Goal: Task Accomplishment & Management: Manage account settings

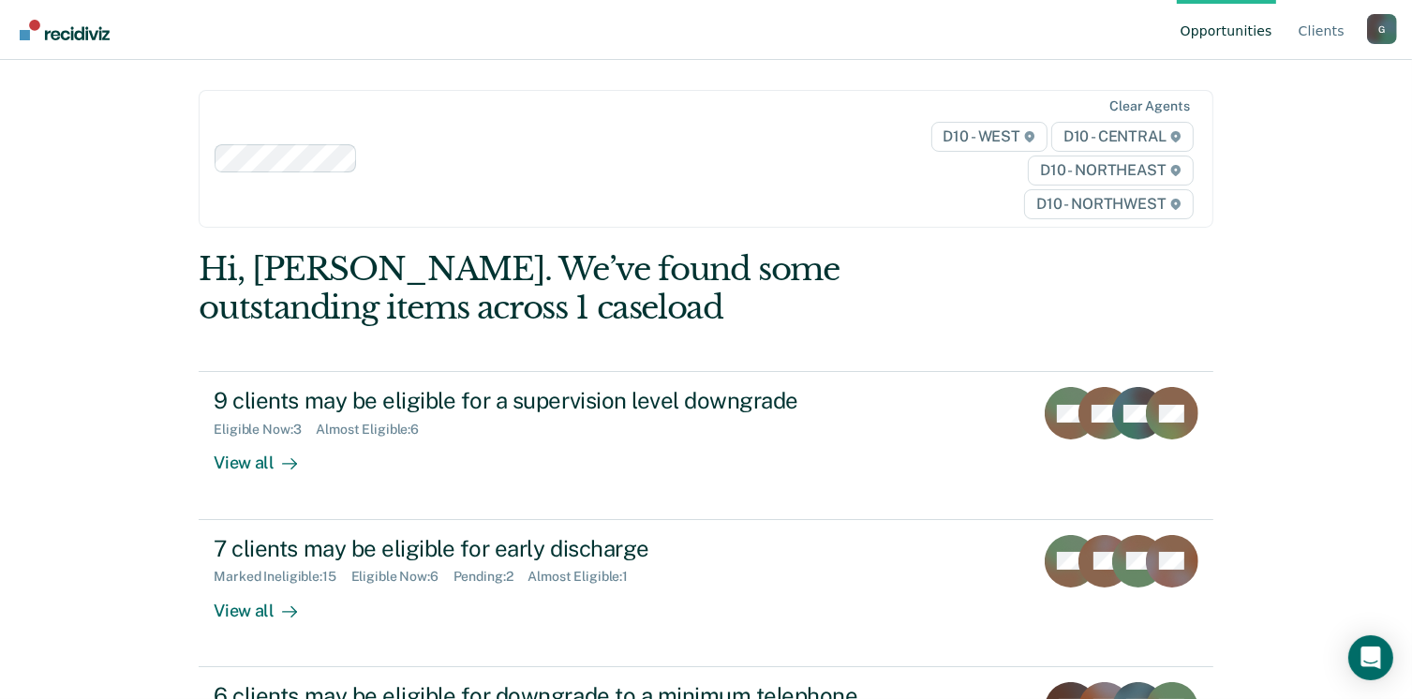
scroll to position [141, 0]
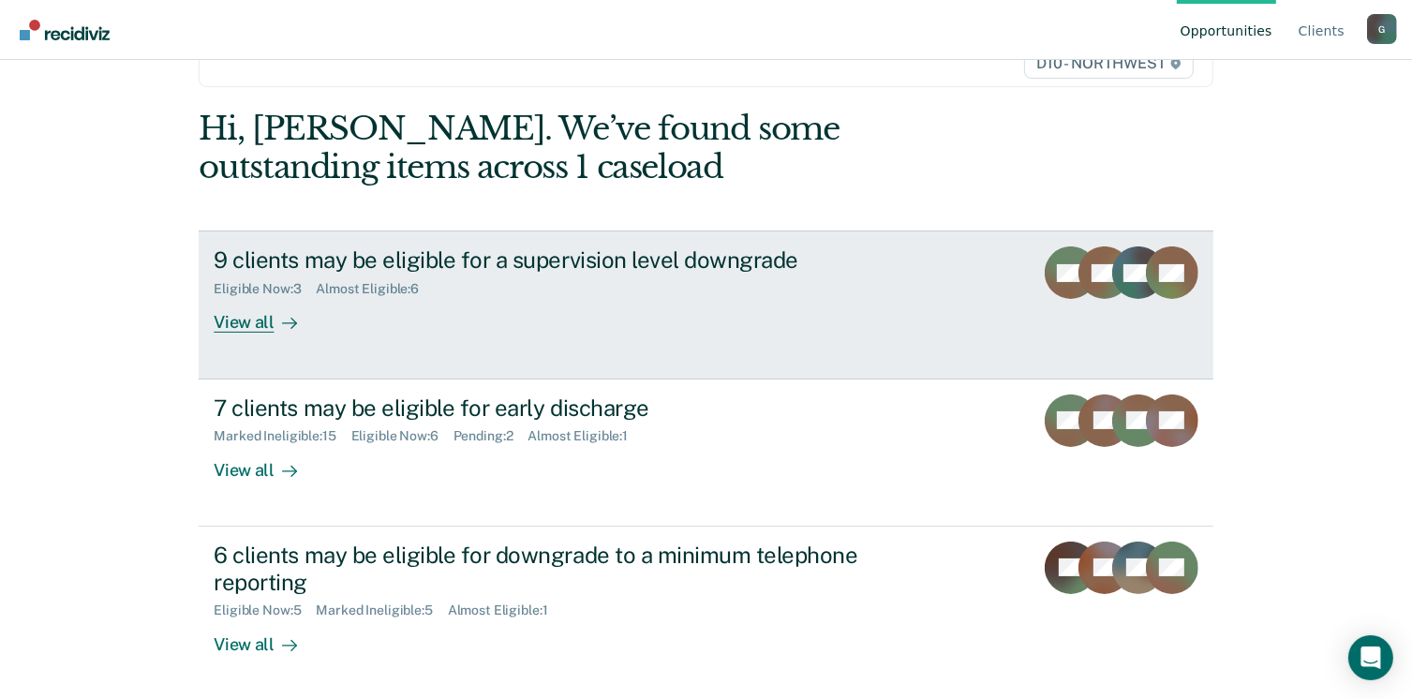
click at [224, 324] on div "View all" at bounding box center [266, 315] width 105 height 37
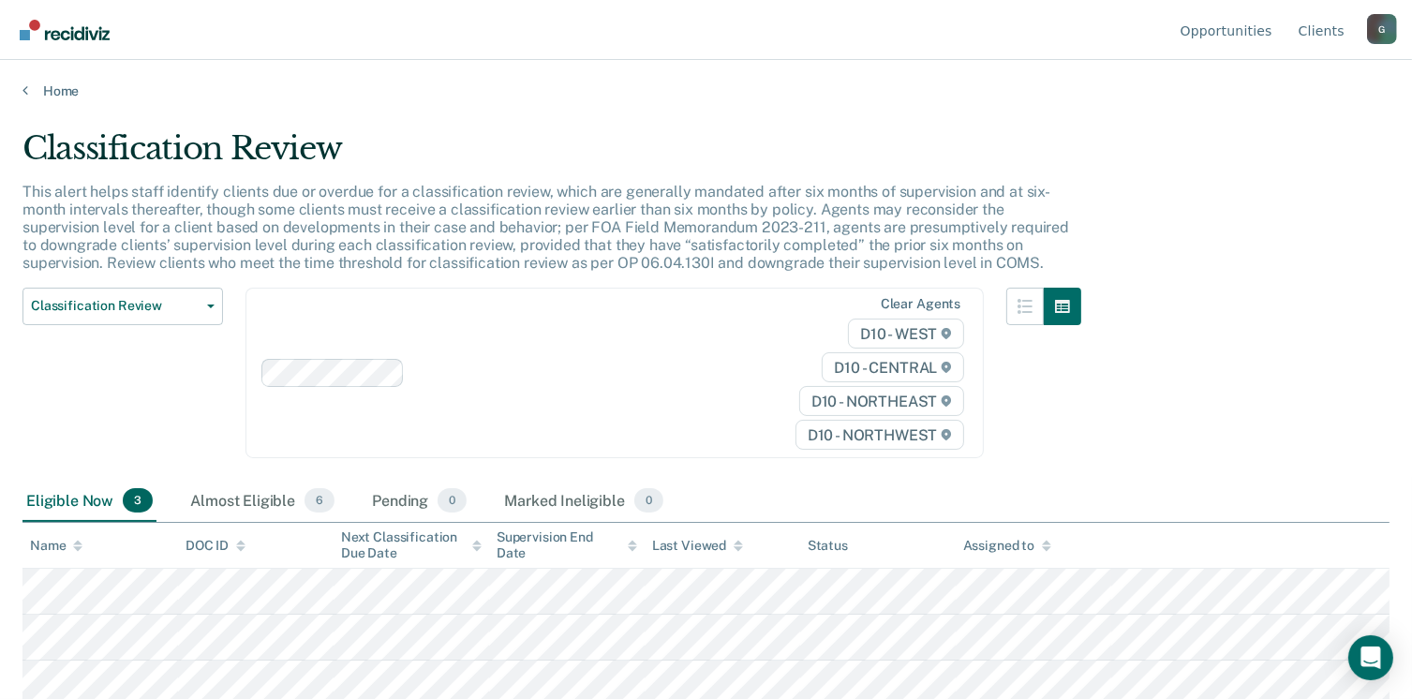
scroll to position [5, 0]
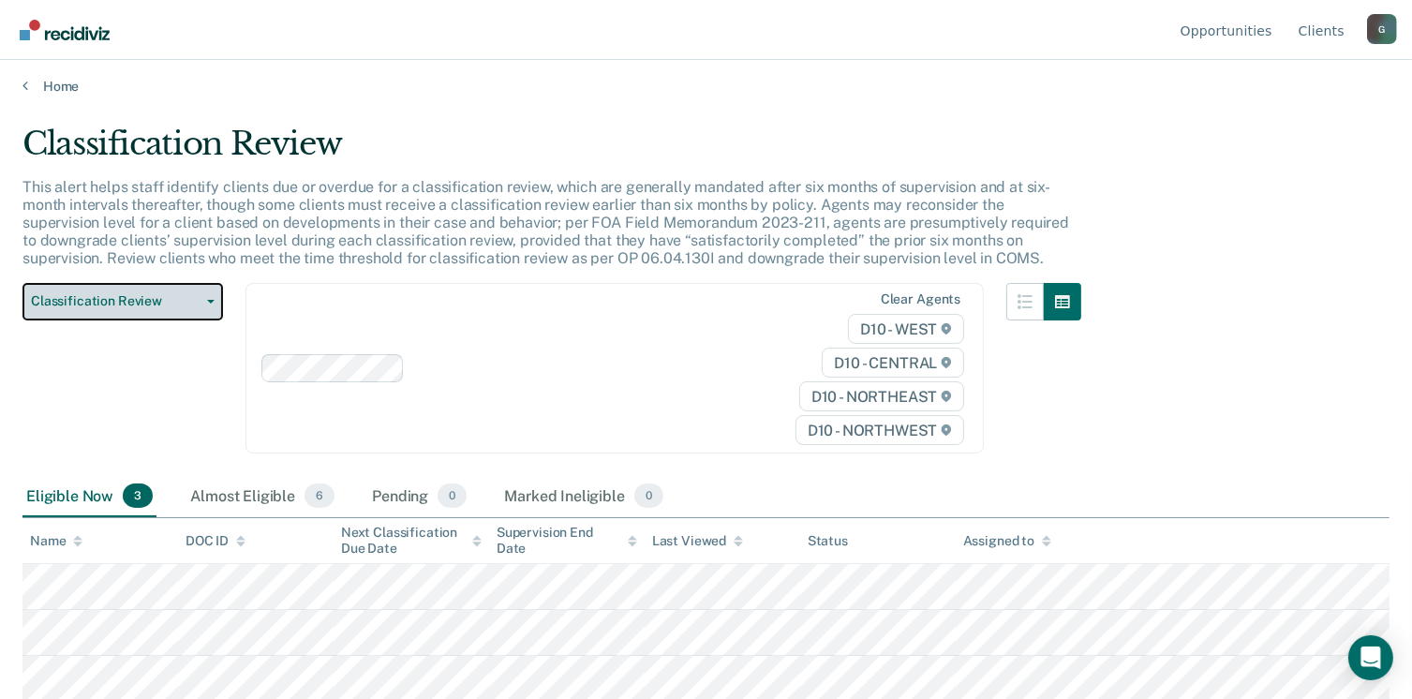
click at [127, 305] on span "Classification Review" at bounding box center [115, 301] width 169 height 16
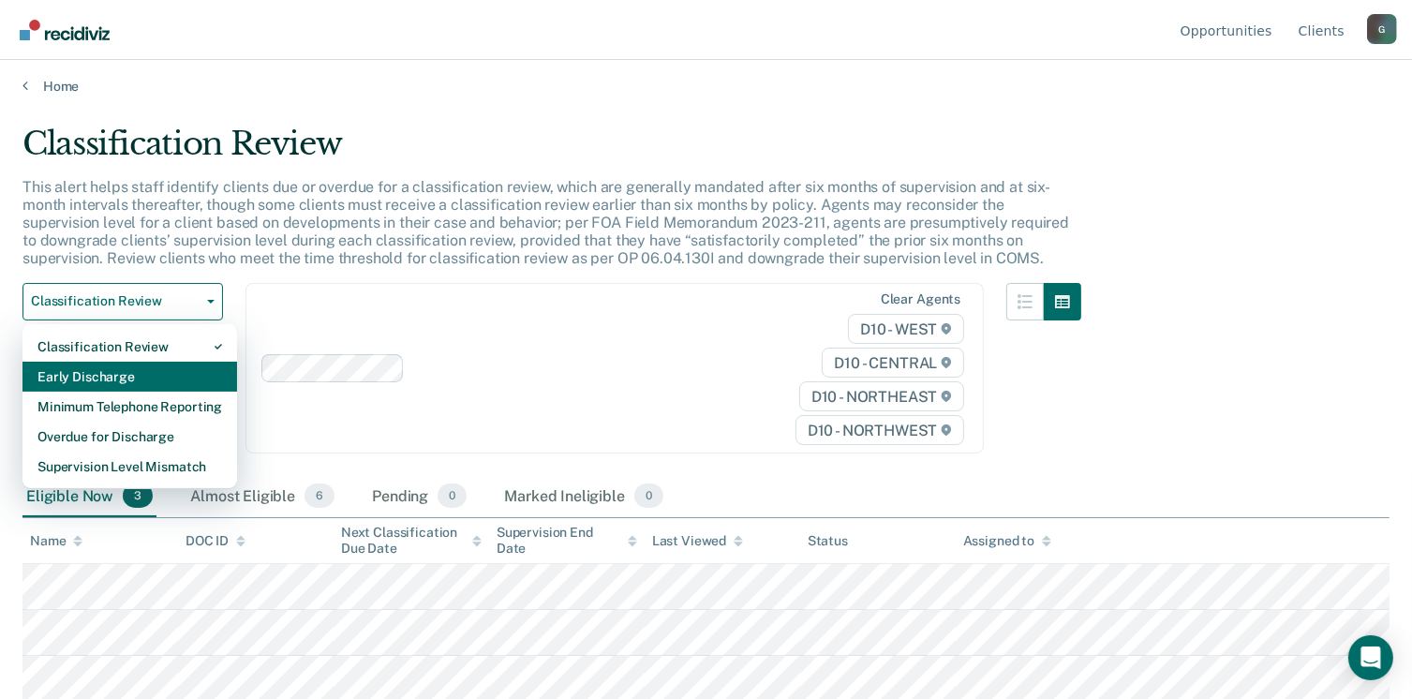
click at [95, 379] on div "Early Discharge" at bounding box center [129, 377] width 185 height 30
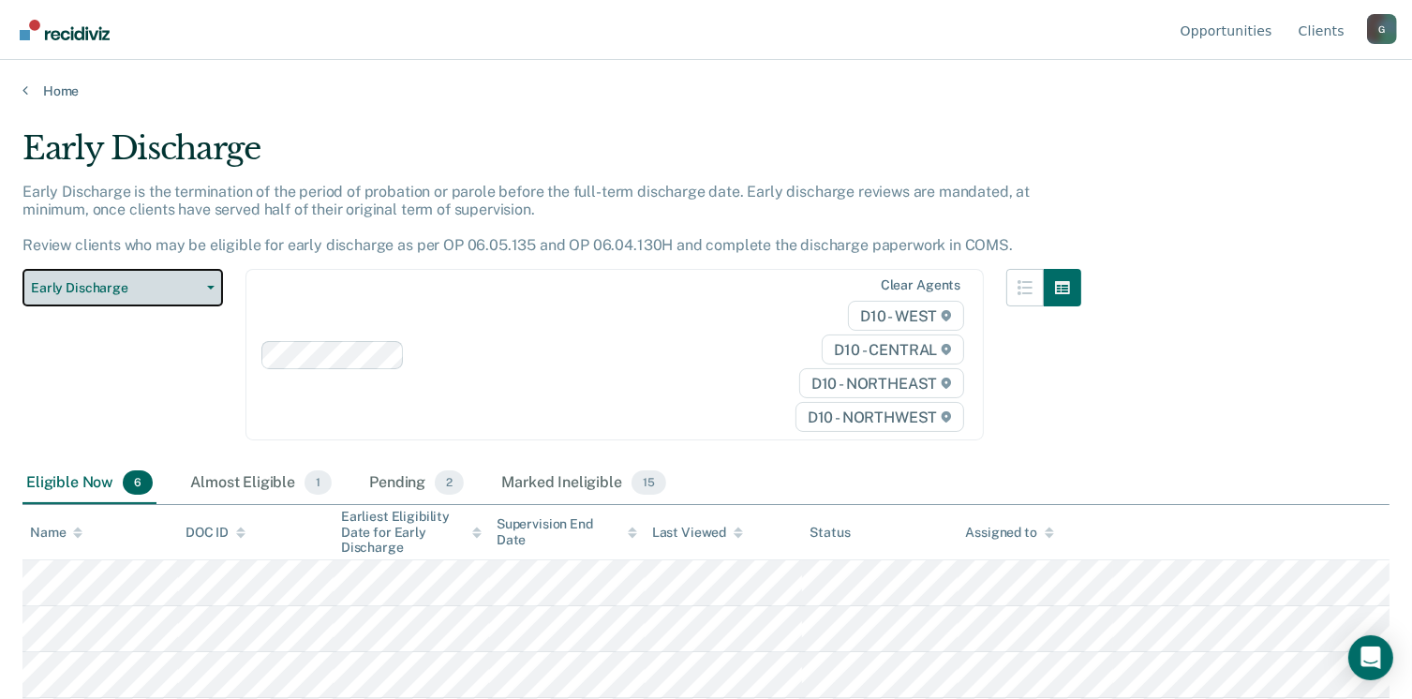
scroll to position [135, 0]
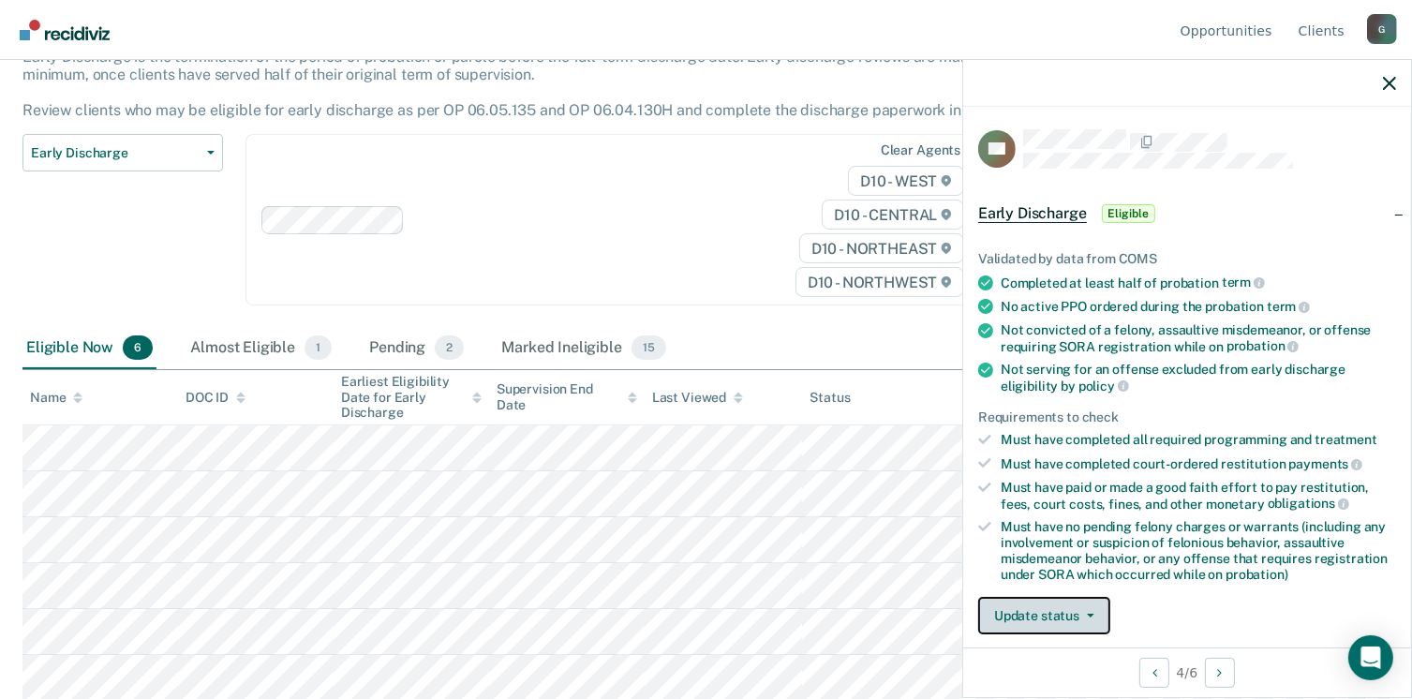
click at [1031, 612] on button "Update status" at bounding box center [1044, 615] width 132 height 37
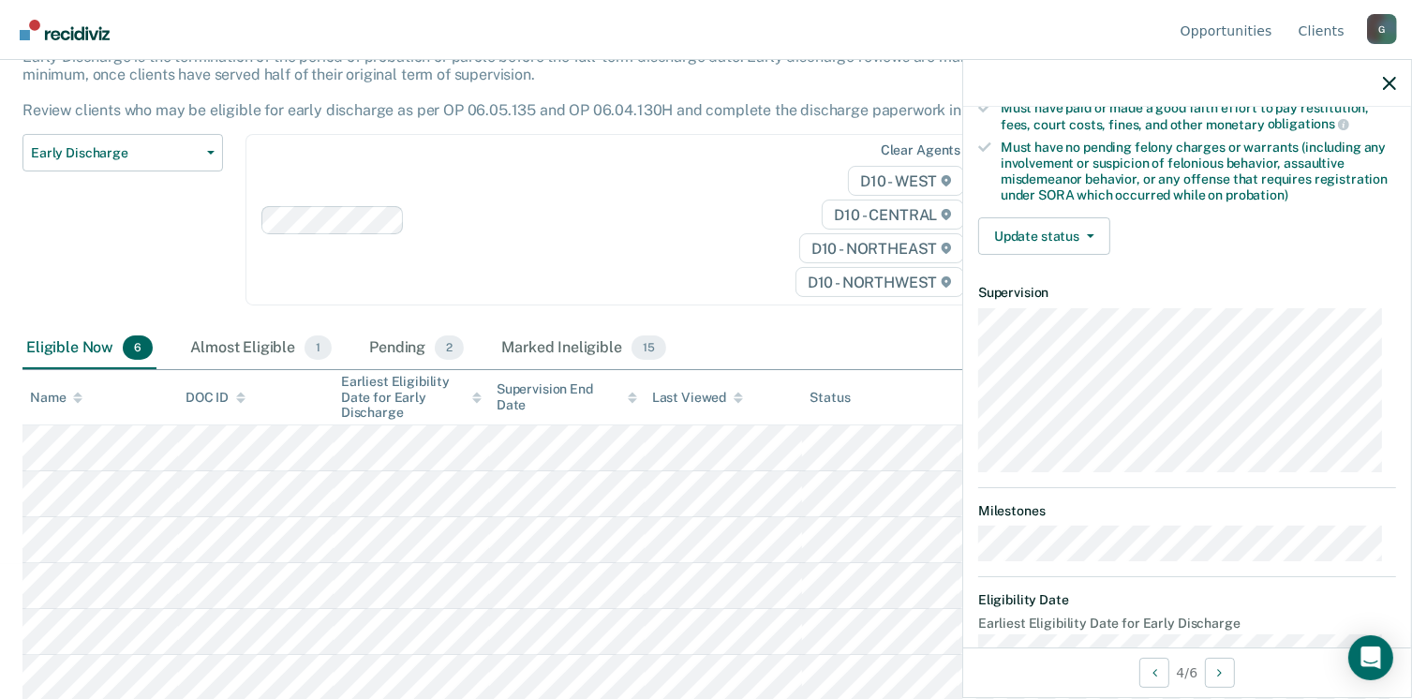
scroll to position [412, 0]
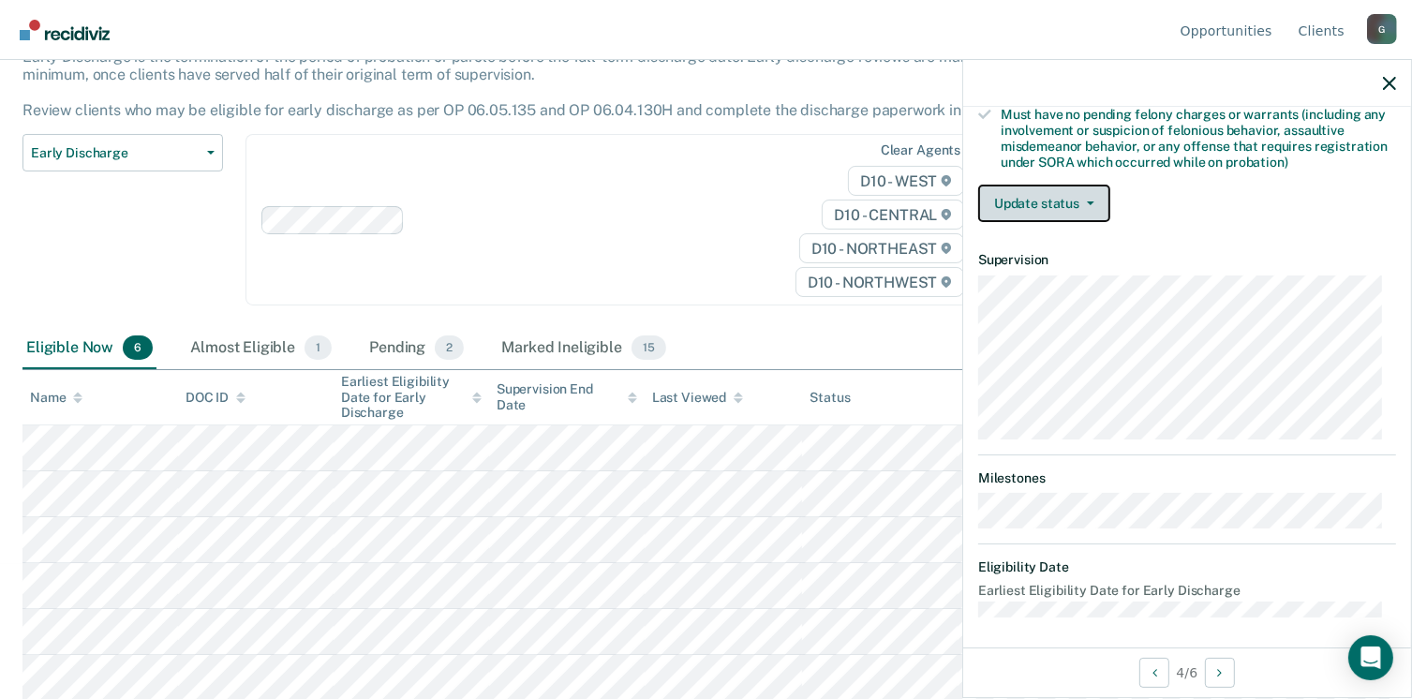
click at [1023, 203] on button "Update status" at bounding box center [1044, 203] width 132 height 37
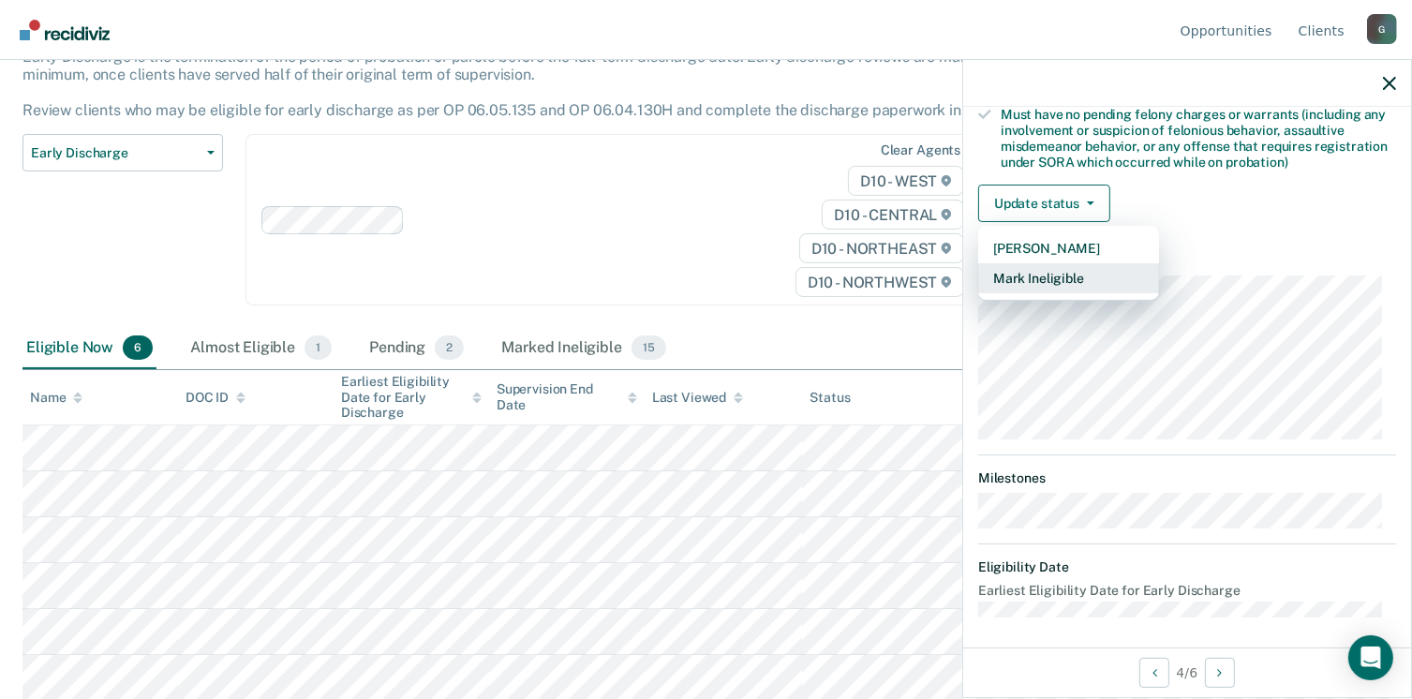
click at [1040, 276] on button "Mark Ineligible" at bounding box center [1068, 278] width 181 height 30
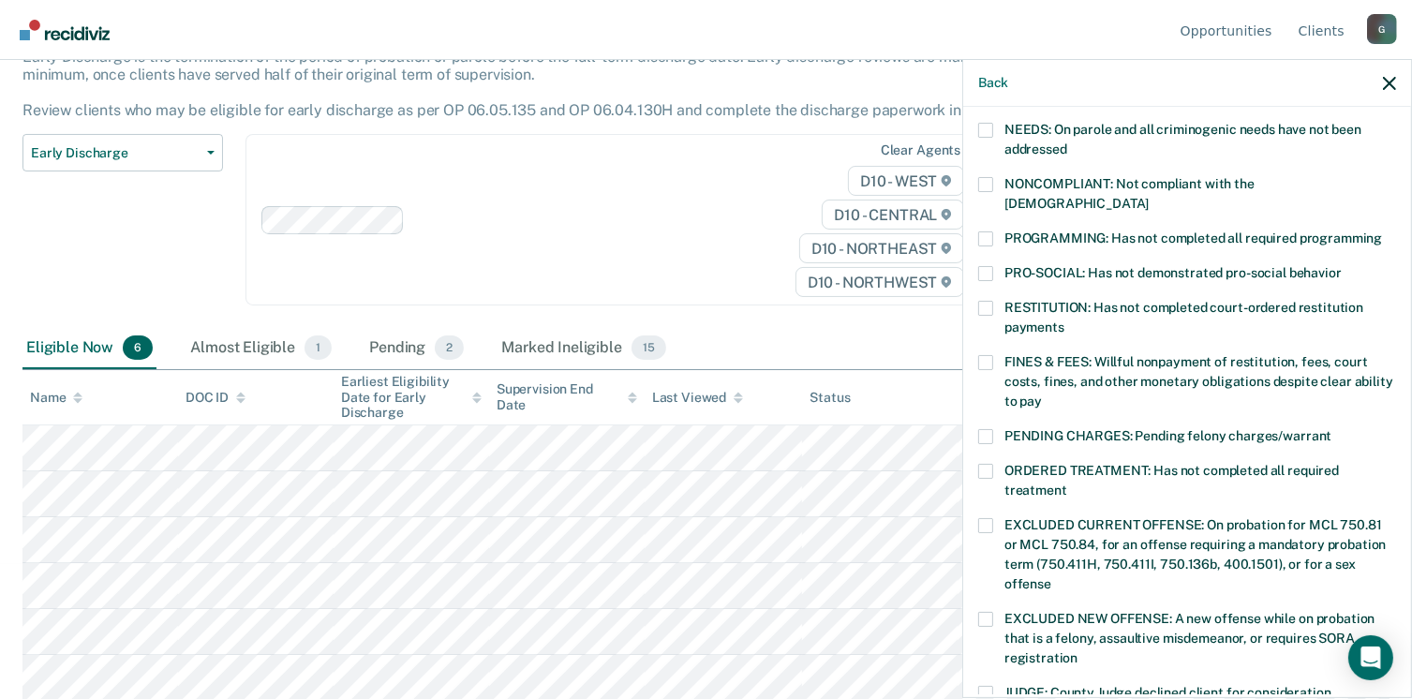
scroll to position [312, 0]
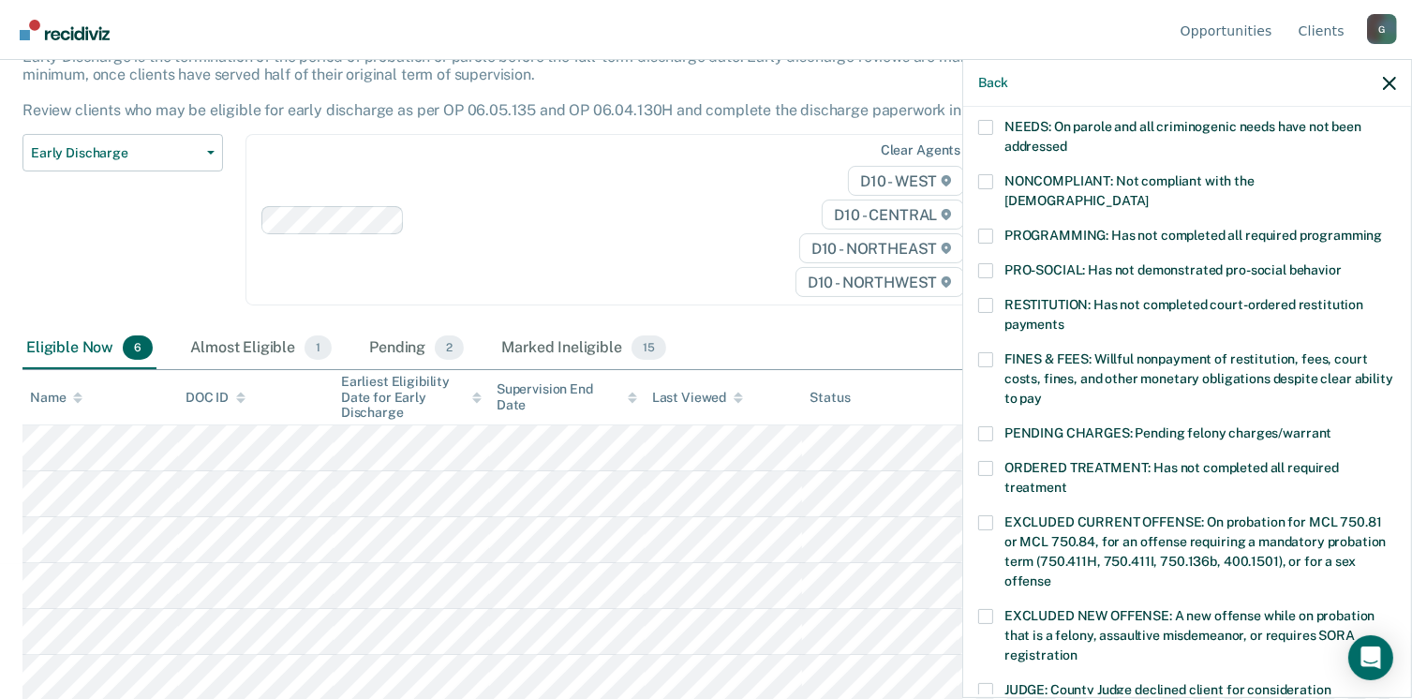
click at [977, 177] on div "CA Which of the following requirements has [PERSON_NAME] not met? [MEDICAL_DATA…" at bounding box center [1187, 400] width 448 height 587
click at [982, 181] on span at bounding box center [985, 181] width 15 height 15
click at [1149, 194] on input "NONCOMPLIANT: Not compliant with the [DEMOGRAPHIC_DATA]" at bounding box center [1149, 194] width 0 height 0
click at [986, 229] on span at bounding box center [985, 236] width 15 height 15
click at [1382, 229] on input "PROGRAMMING: Has not completed all required programming" at bounding box center [1382, 229] width 0 height 0
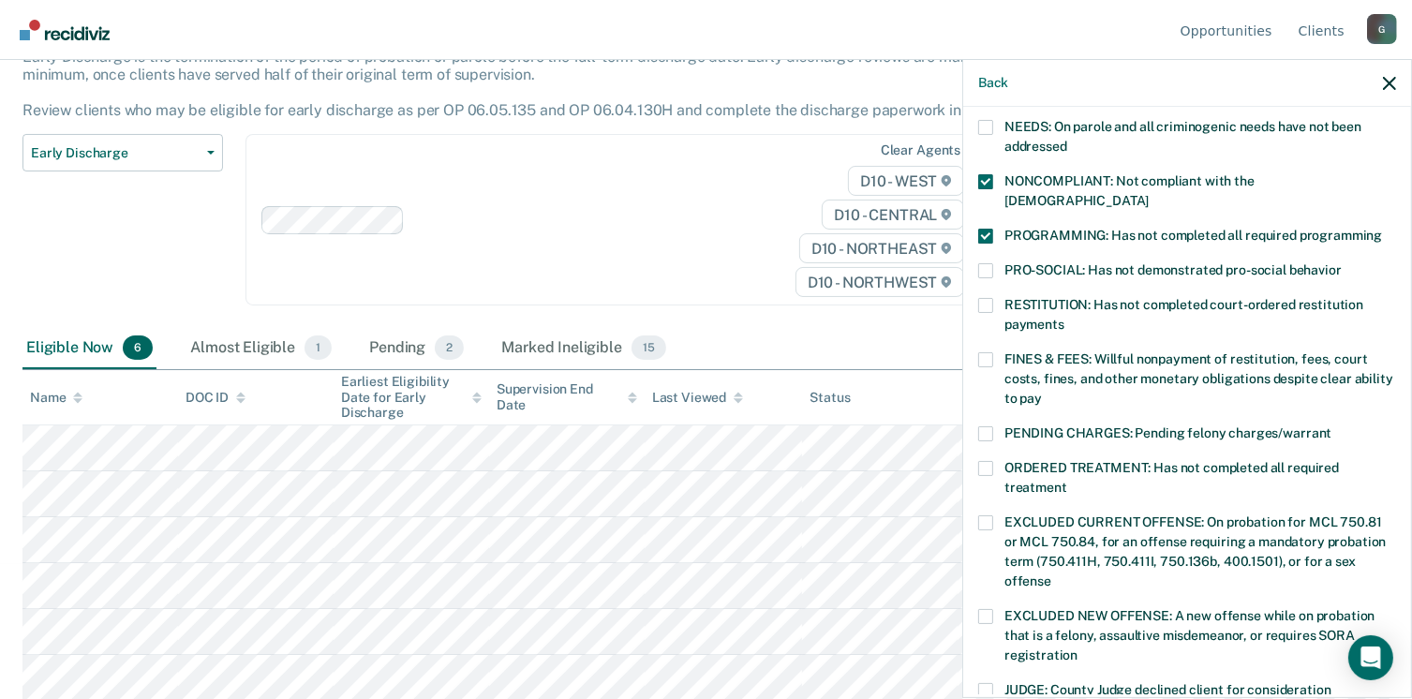
click at [985, 263] on span at bounding box center [985, 270] width 15 height 15
click at [1342, 263] on input "PRO-SOCIAL: Has not demonstrated pro-social behavior" at bounding box center [1342, 263] width 0 height 0
click at [982, 352] on span at bounding box center [985, 359] width 15 height 15
click at [1042, 392] on input "FINES & FEES: Willful nonpayment of restitution, fees, court costs, fines, and …" at bounding box center [1042, 392] width 0 height 0
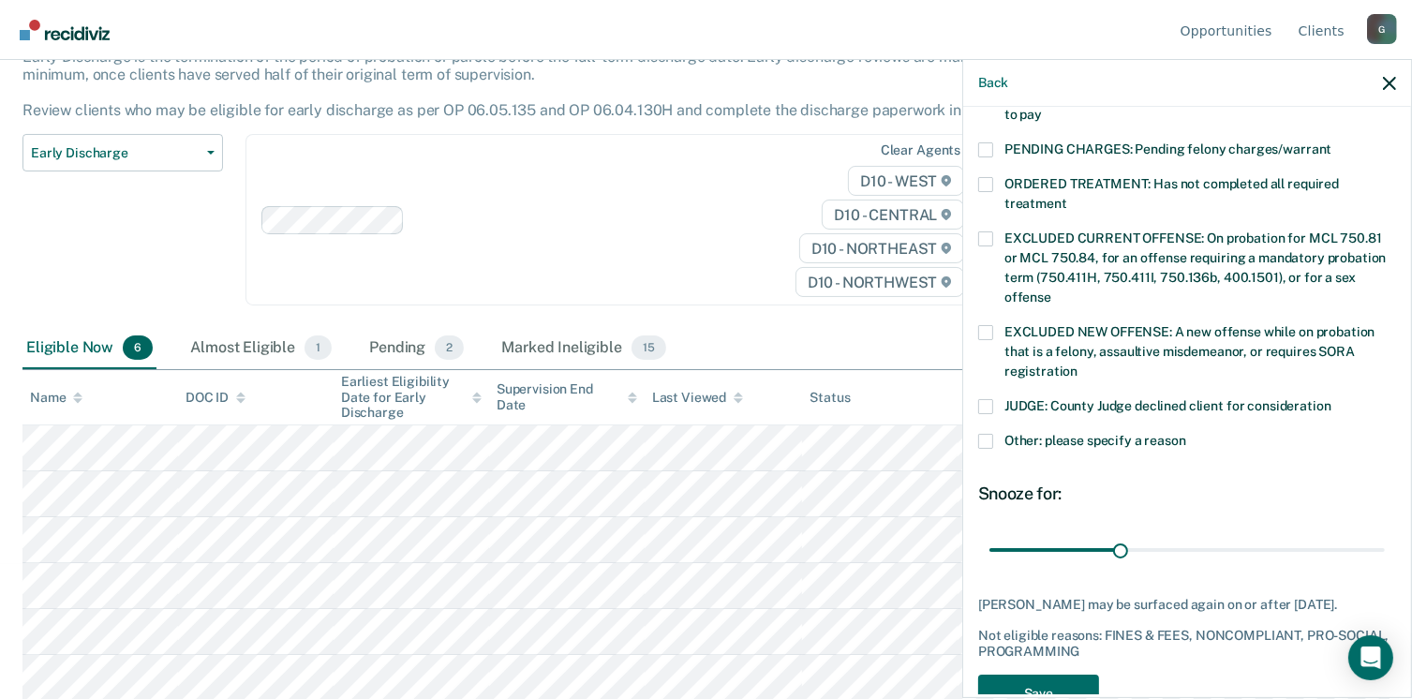
scroll to position [626, 0]
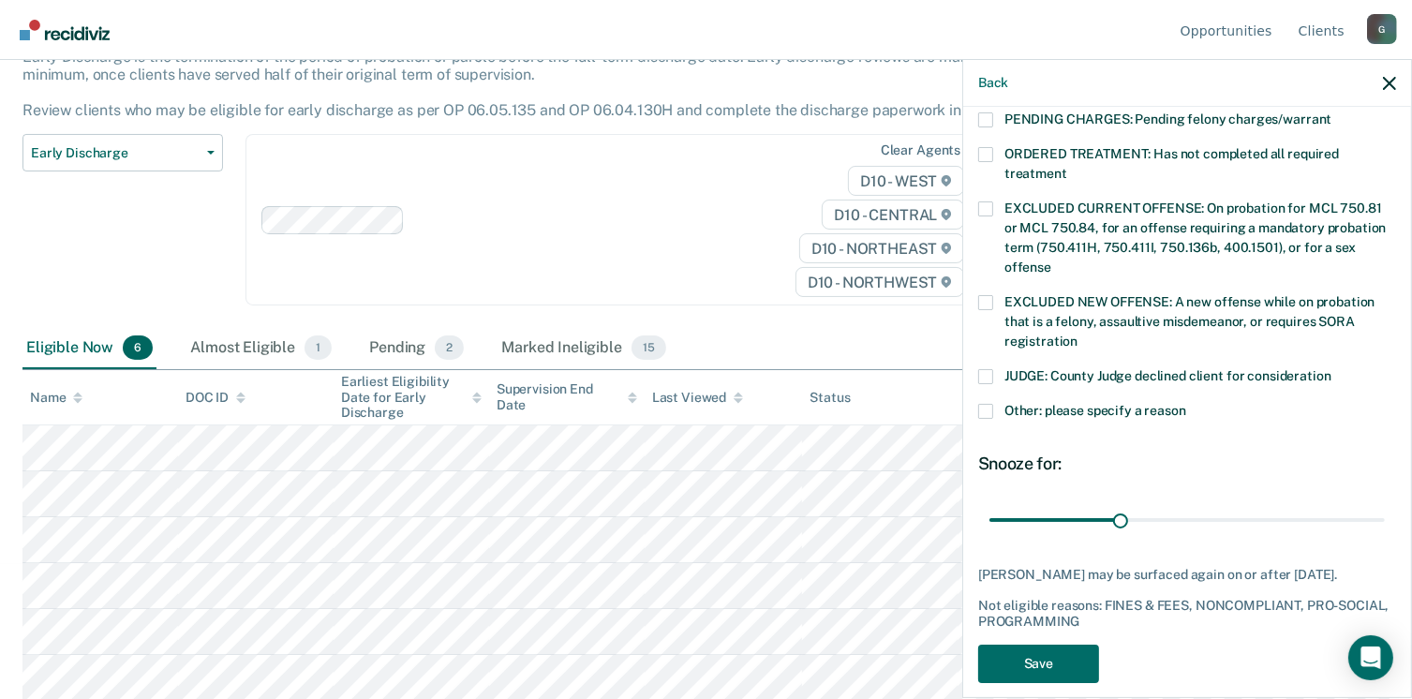
click at [996, 369] on label "JUDGE: County Judge declined client for consideration" at bounding box center [1187, 379] width 418 height 20
click at [1331, 369] on input "JUDGE: County Judge declined client for consideration" at bounding box center [1331, 369] width 0 height 0
click at [993, 404] on label "Other: please specify a reason" at bounding box center [1187, 414] width 418 height 20
click at [1186, 404] on input "Other: please specify a reason" at bounding box center [1186, 404] width 0 height 0
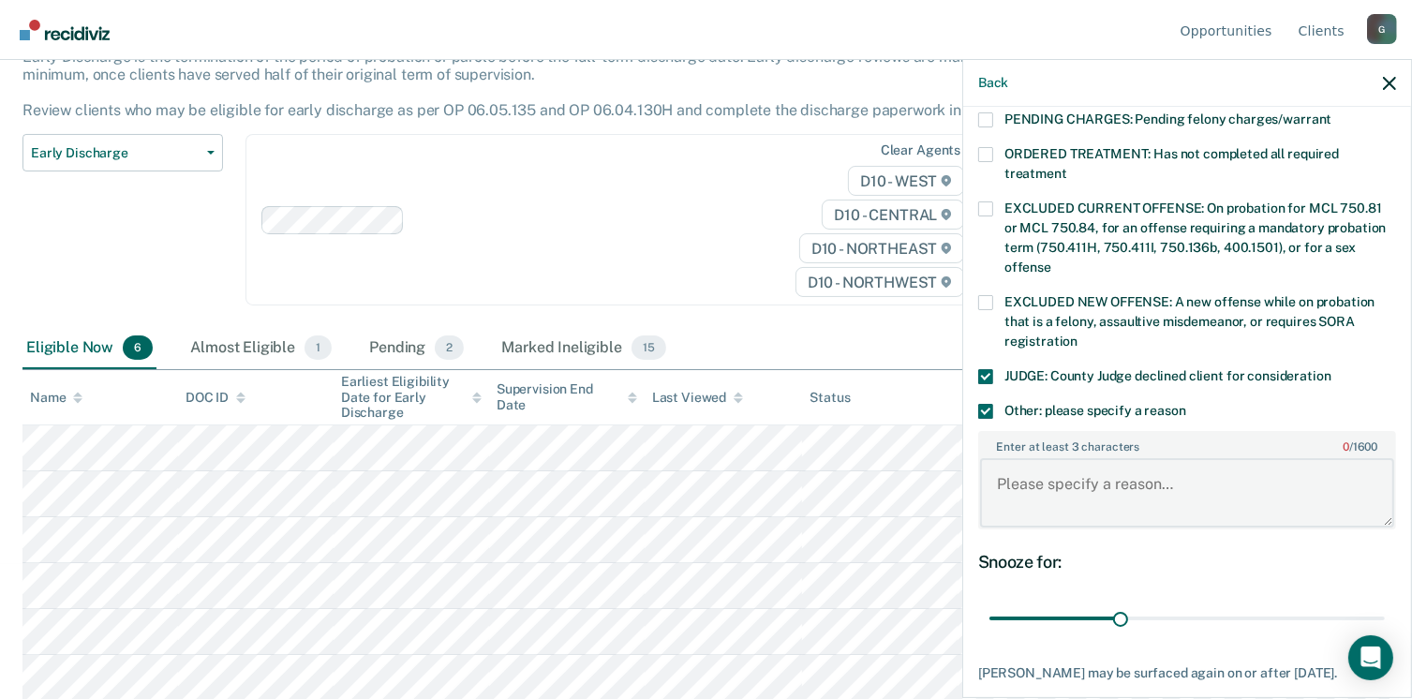
click at [1018, 470] on textarea "Enter at least 3 characters 0 / 1600" at bounding box center [1187, 492] width 414 height 69
paste textarea "T0 term [DATE]. All previous terms and conditions continued Complete Flip the S…"
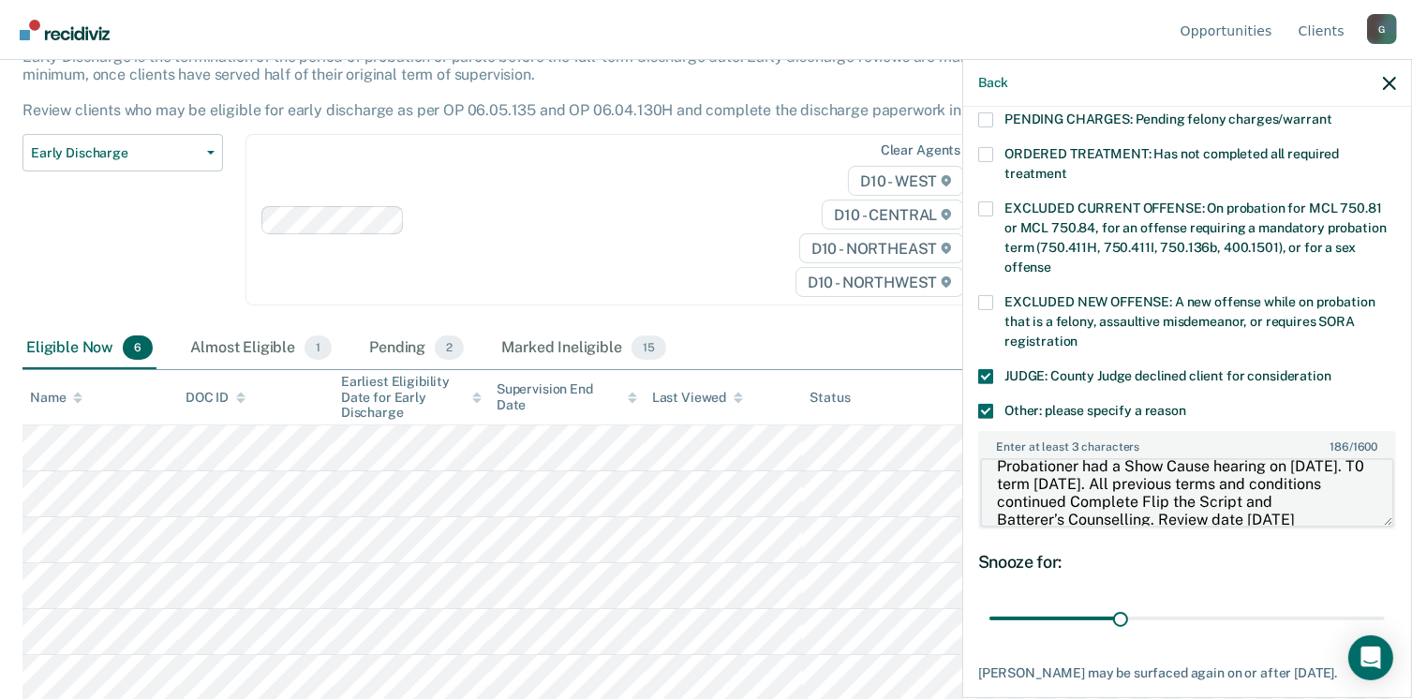
scroll to position [0, 0]
click at [1088, 478] on textarea "Probationer had a Show Cause hearing on [DATE]. T0 term [DATE]. All previous te…" at bounding box center [1187, 492] width 414 height 69
click at [997, 458] on textarea "Probationer had a Show Cause hearing on [DATE]. Probation was continued to term…" at bounding box center [1187, 492] width 414 height 69
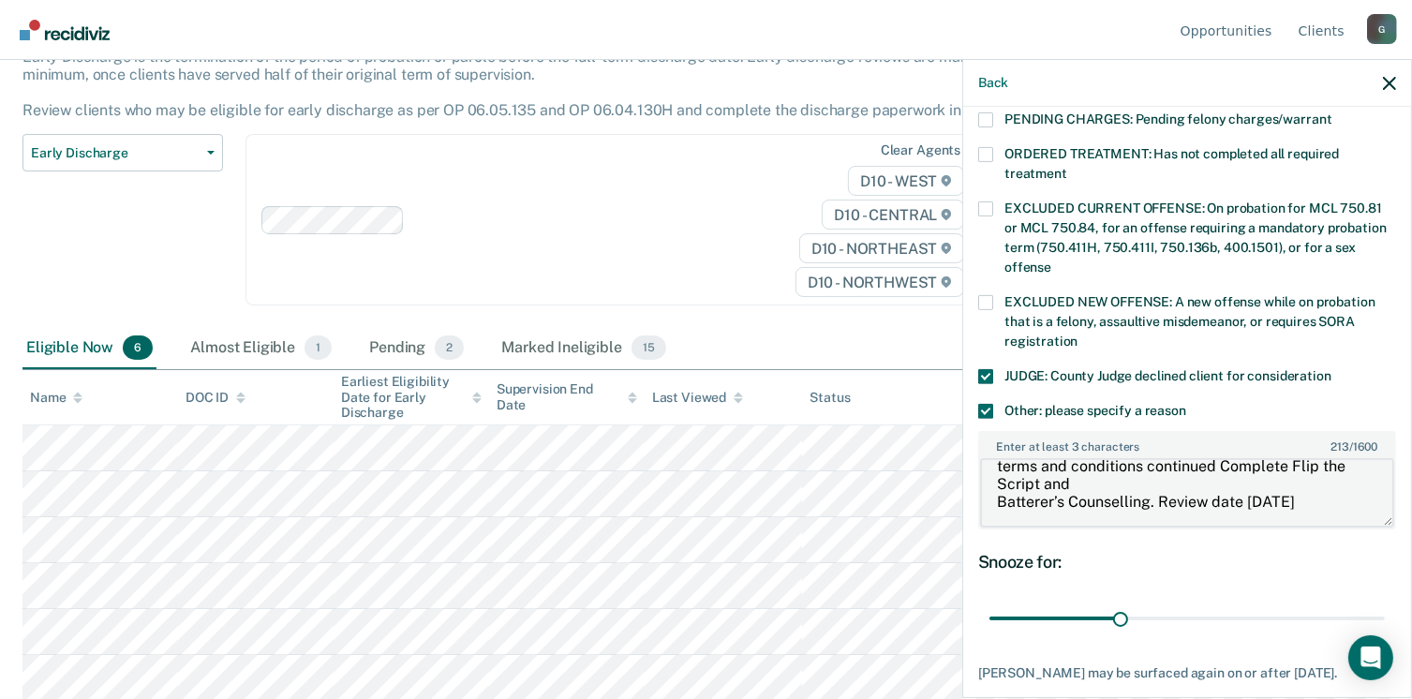
click at [1075, 463] on textarea "Probationer had a Show Cause hearing on [DATE]. Probation was continued to term…" at bounding box center [1187, 492] width 414 height 69
click at [1162, 477] on textarea "Probationer had a Show Cause hearing on [DATE]. Probation was continued to term…" at bounding box center [1187, 492] width 414 height 69
click at [996, 496] on textarea "Probationer had a Show Cause hearing on [DATE]. Probation was continued to term…" at bounding box center [1187, 492] width 414 height 69
click at [1197, 497] on textarea "Probationer had a Show Cause hearing on [DATE]. Probation was continued to term…" at bounding box center [1187, 492] width 414 height 69
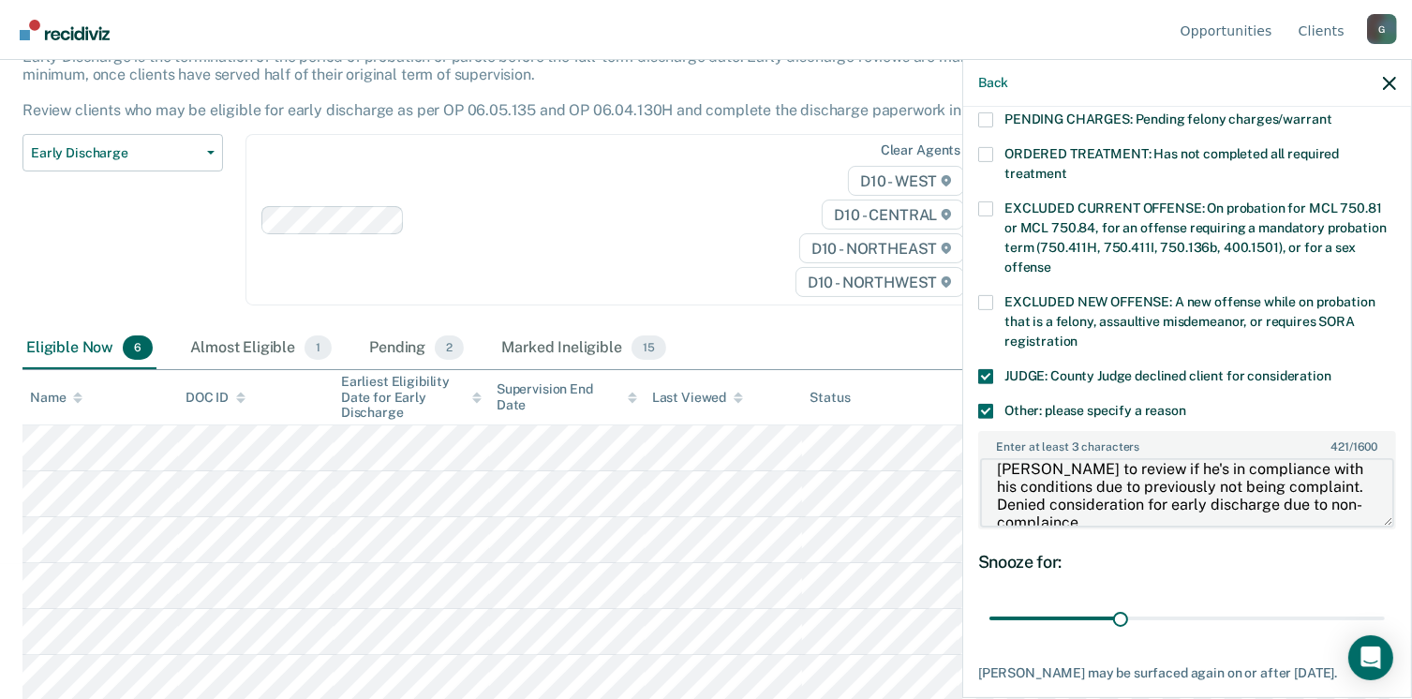
scroll to position [143, 0]
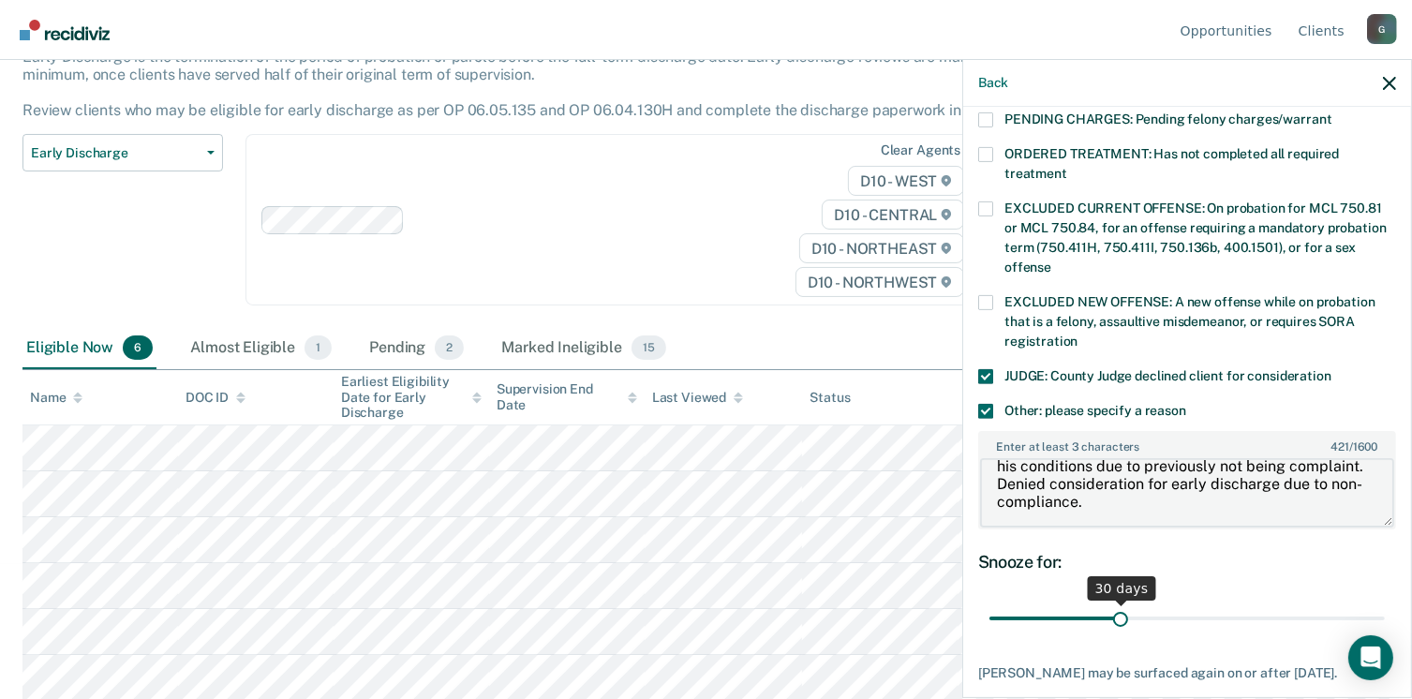
type textarea "Probationer had a Show Cause hearing on [DATE]. Probation was continued to term…"
drag, startPoint x: 1115, startPoint y: 599, endPoint x: 1432, endPoint y: 629, distance: 318.1
type input "90"
click at [1385, 629] on input "range" at bounding box center [1186, 618] width 395 height 33
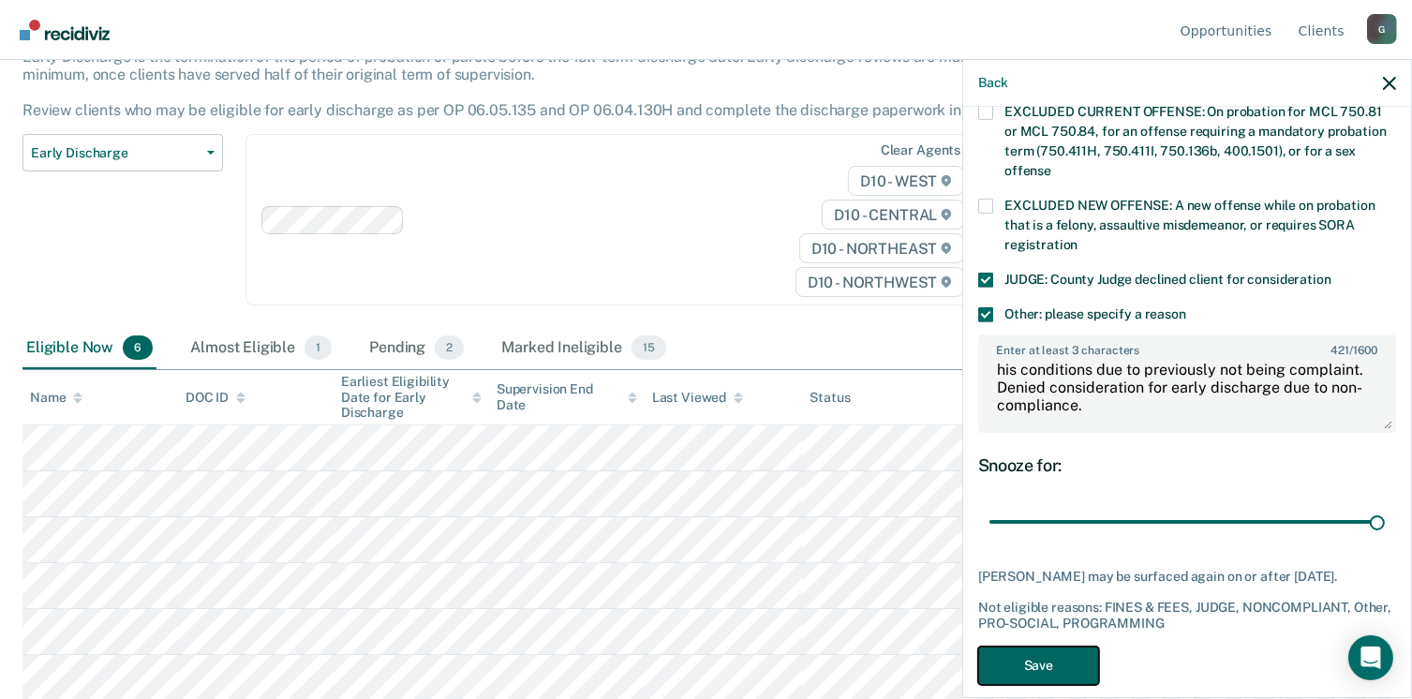
click at [1077, 650] on button "Save" at bounding box center [1038, 665] width 121 height 38
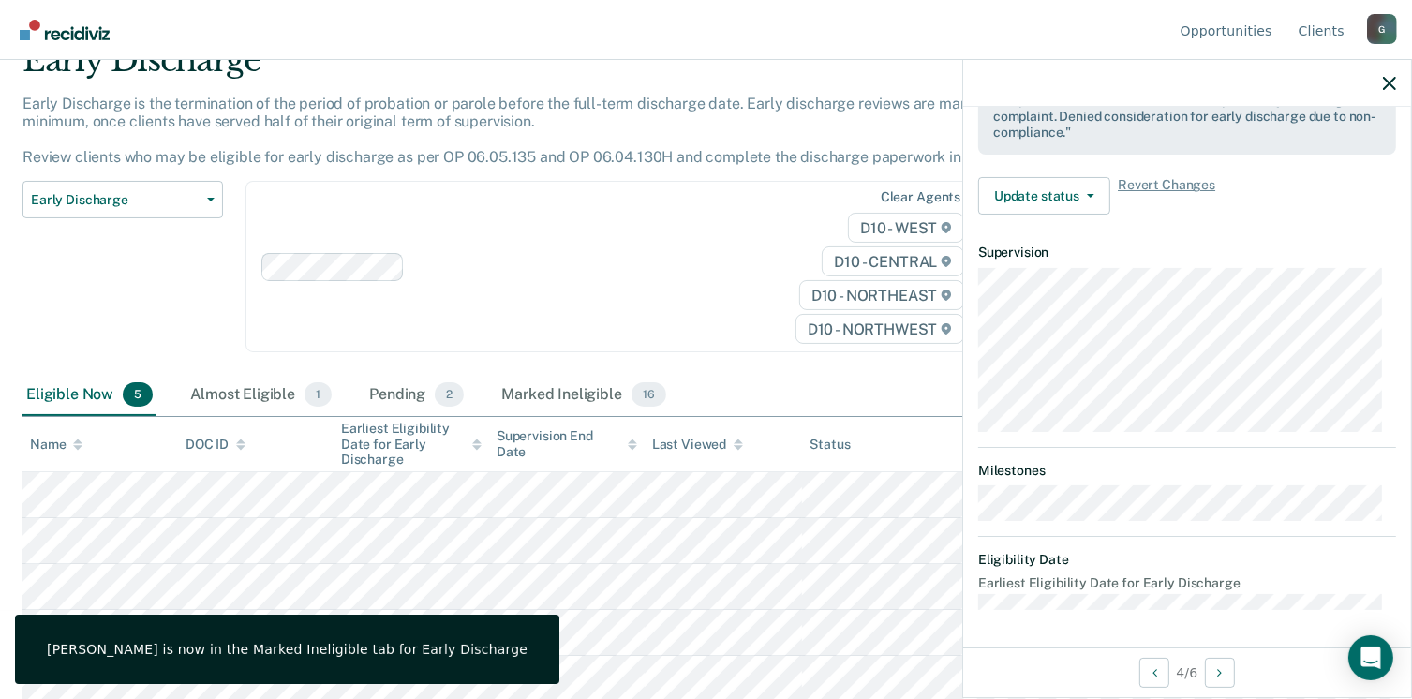
scroll to position [708, 0]
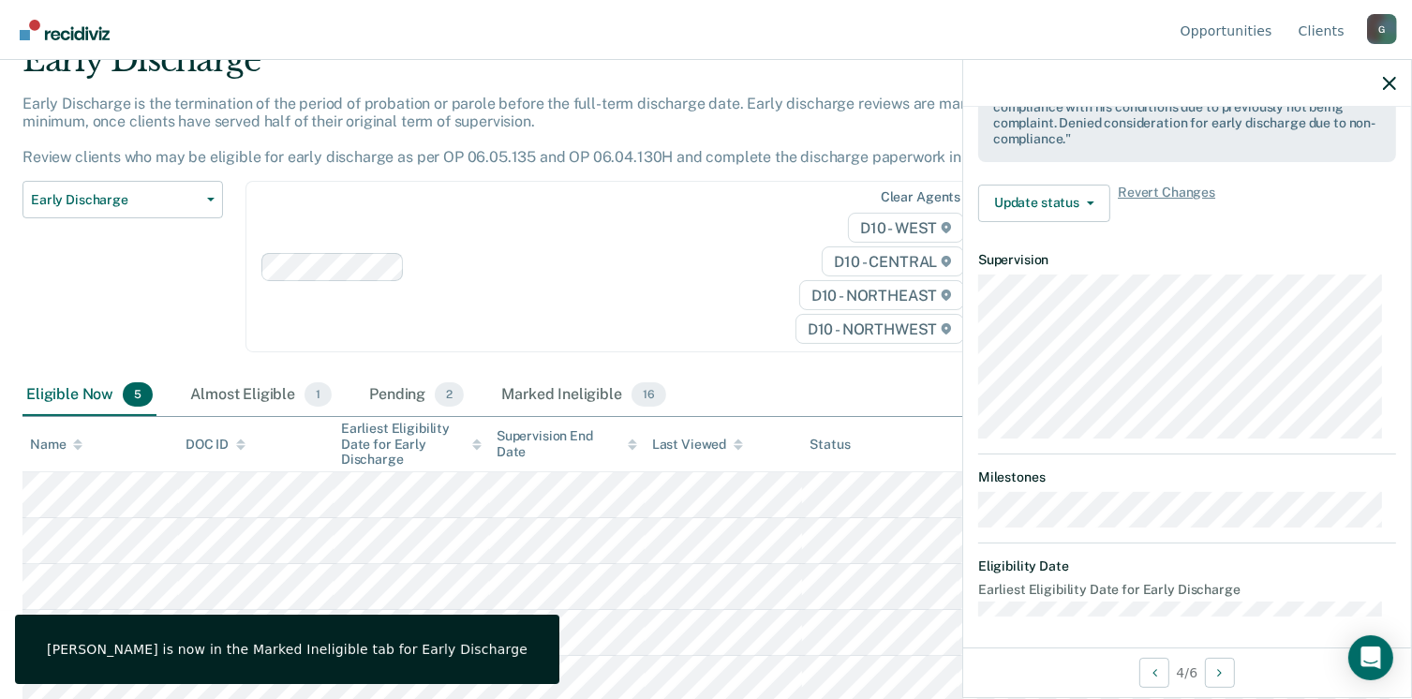
click at [124, 282] on div "Early Discharge Classification Review Early Discharge Minimum Telephone Reporti…" at bounding box center [122, 278] width 200 height 194
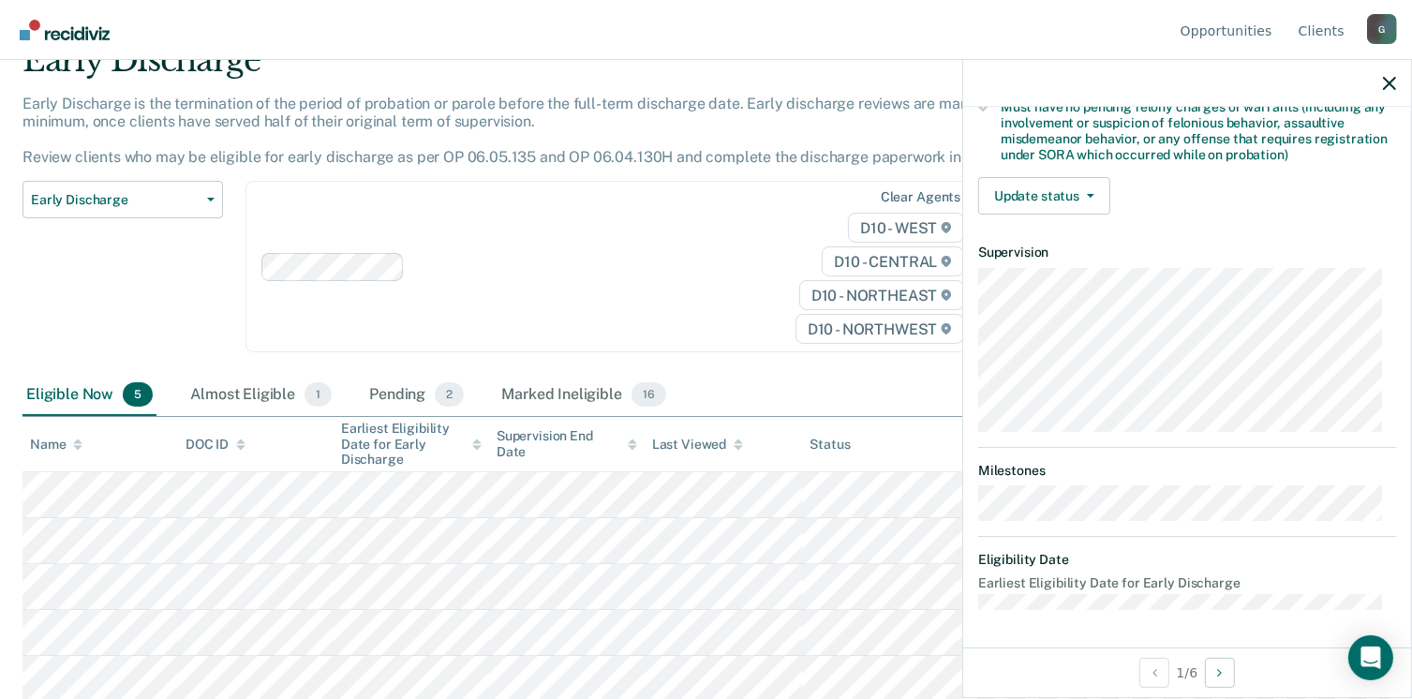
scroll to position [412, 0]
